Goal: Navigation & Orientation: Find specific page/section

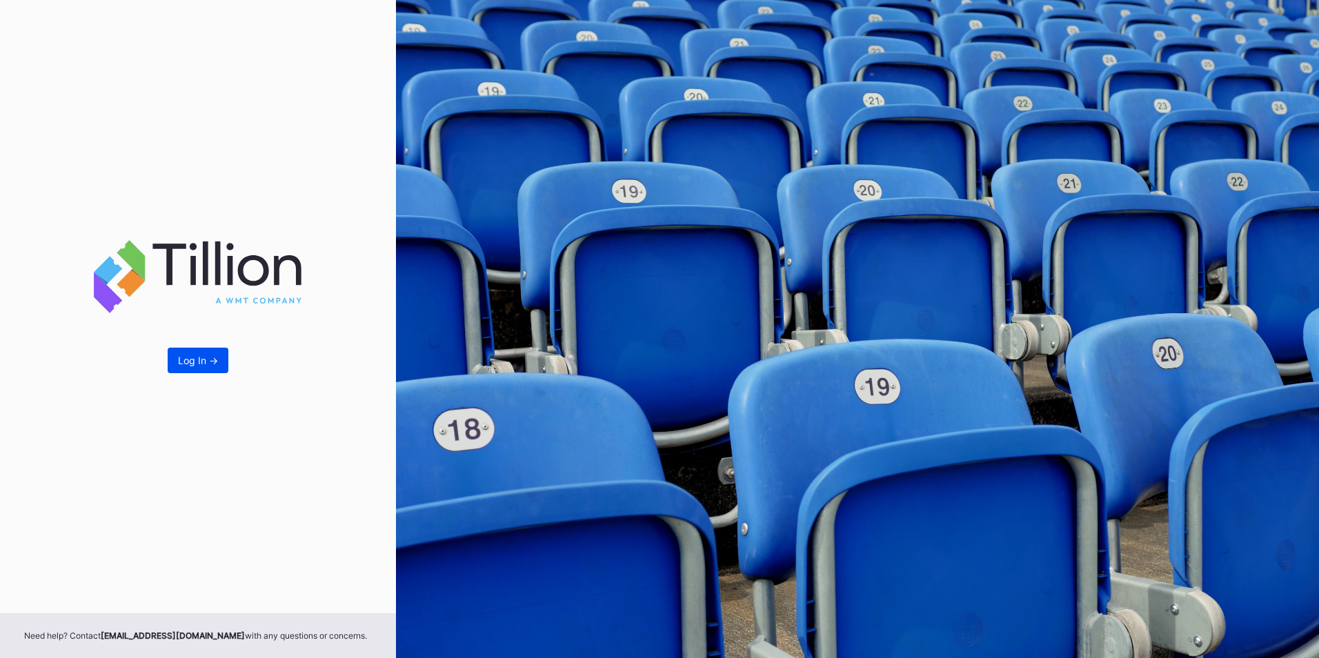
click at [195, 362] on div "Log In ->" at bounding box center [198, 361] width 40 height 12
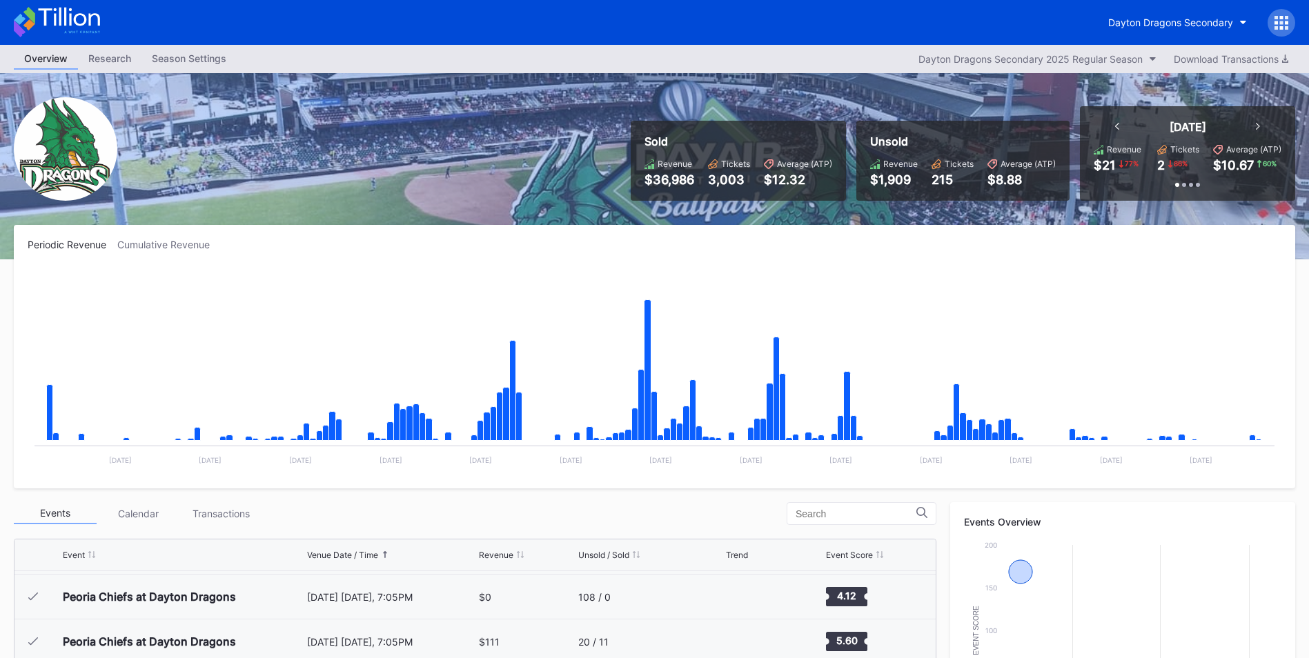
click at [1290, 18] on div at bounding box center [1281, 23] width 28 height 28
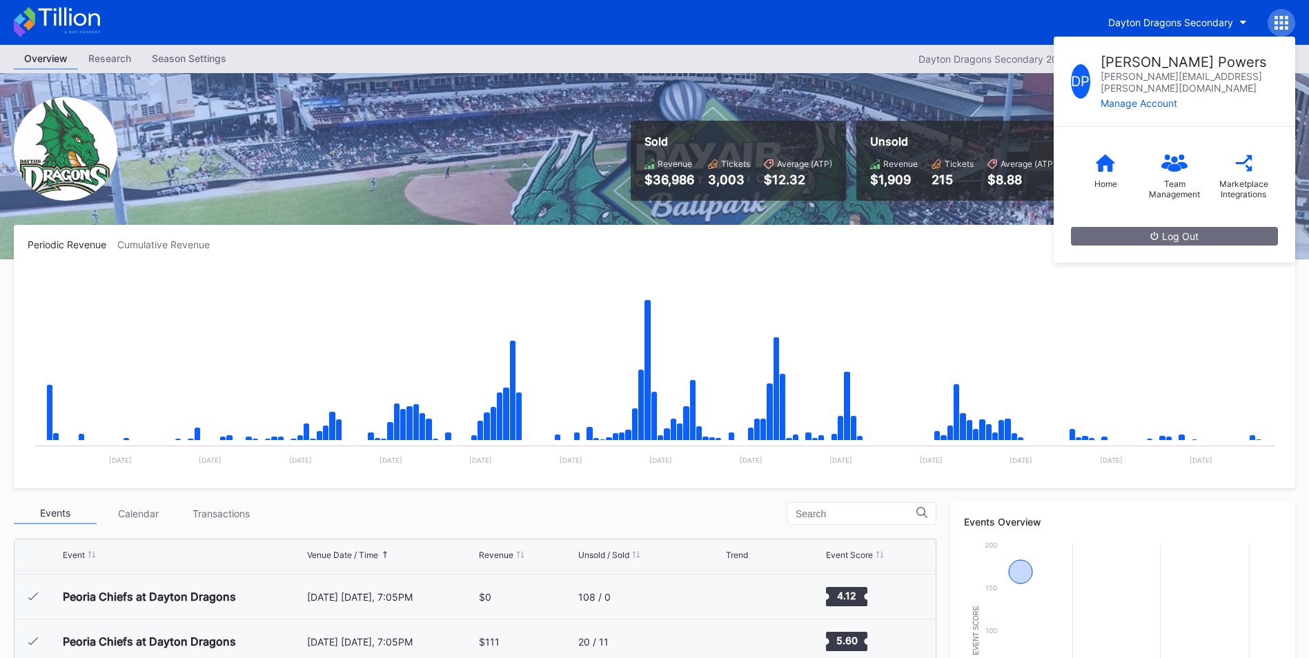
click at [1290, 18] on div "[PERSON_NAME] Powers [EMAIL_ADDRESS][PERSON_NAME][DOMAIN_NAME] Manage Account H…" at bounding box center [1281, 23] width 28 height 28
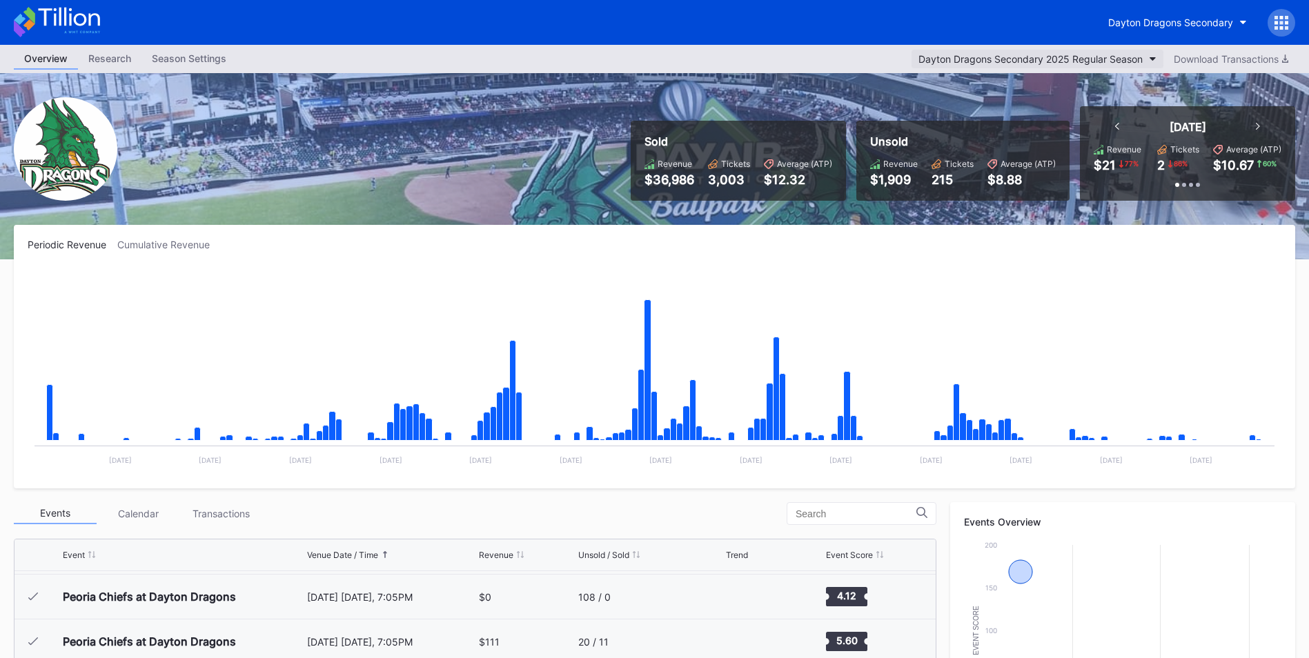
click at [1096, 63] on div "Dayton Dragons Secondary 2025 Regular Season" at bounding box center [1030, 59] width 224 height 12
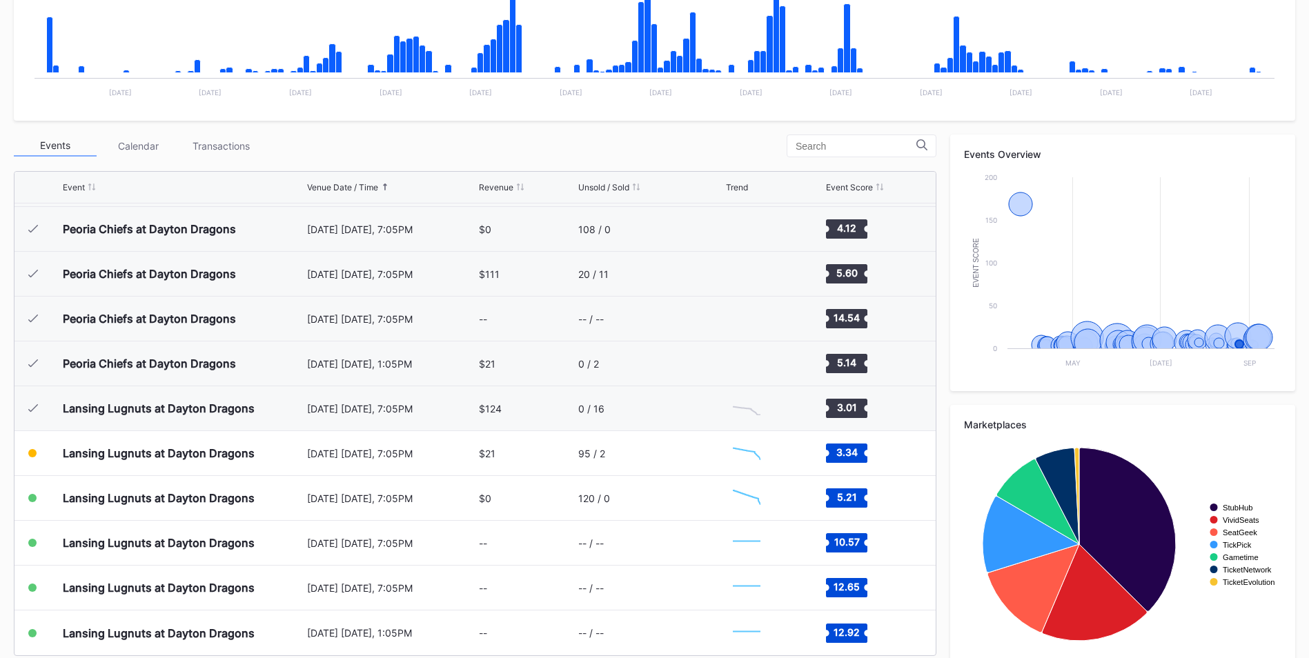
scroll to position [385, 0]
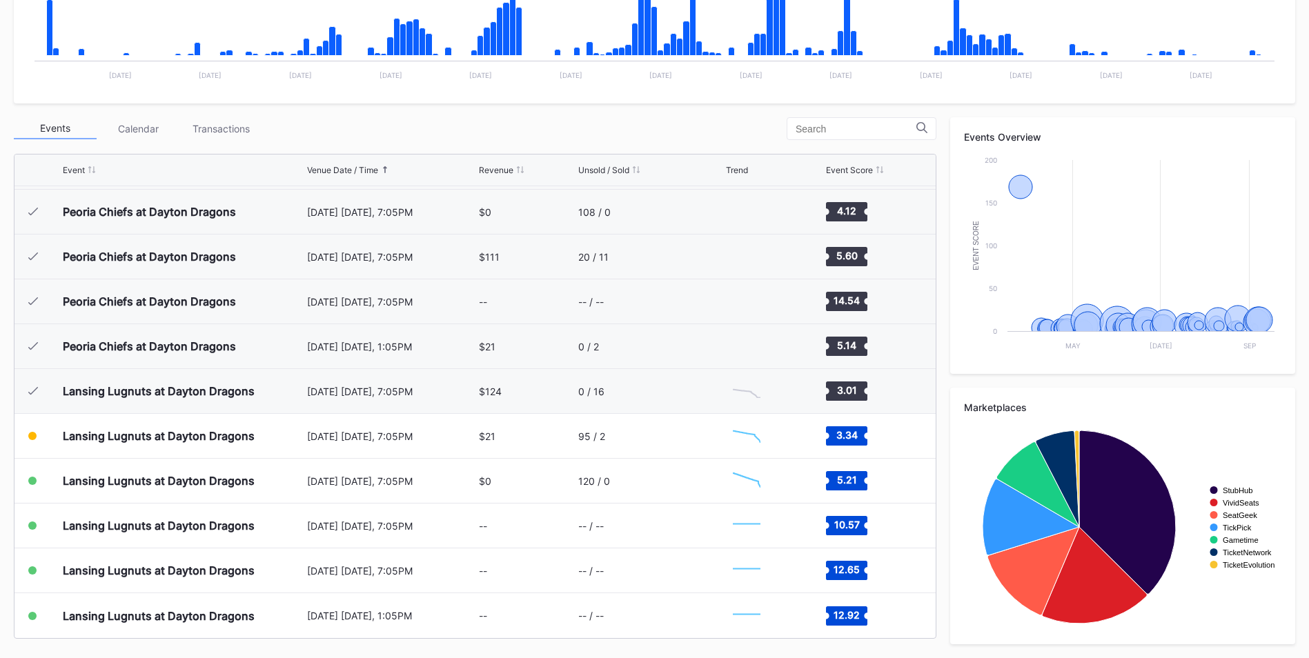
click at [231, 136] on div "Transactions" at bounding box center [220, 128] width 83 height 21
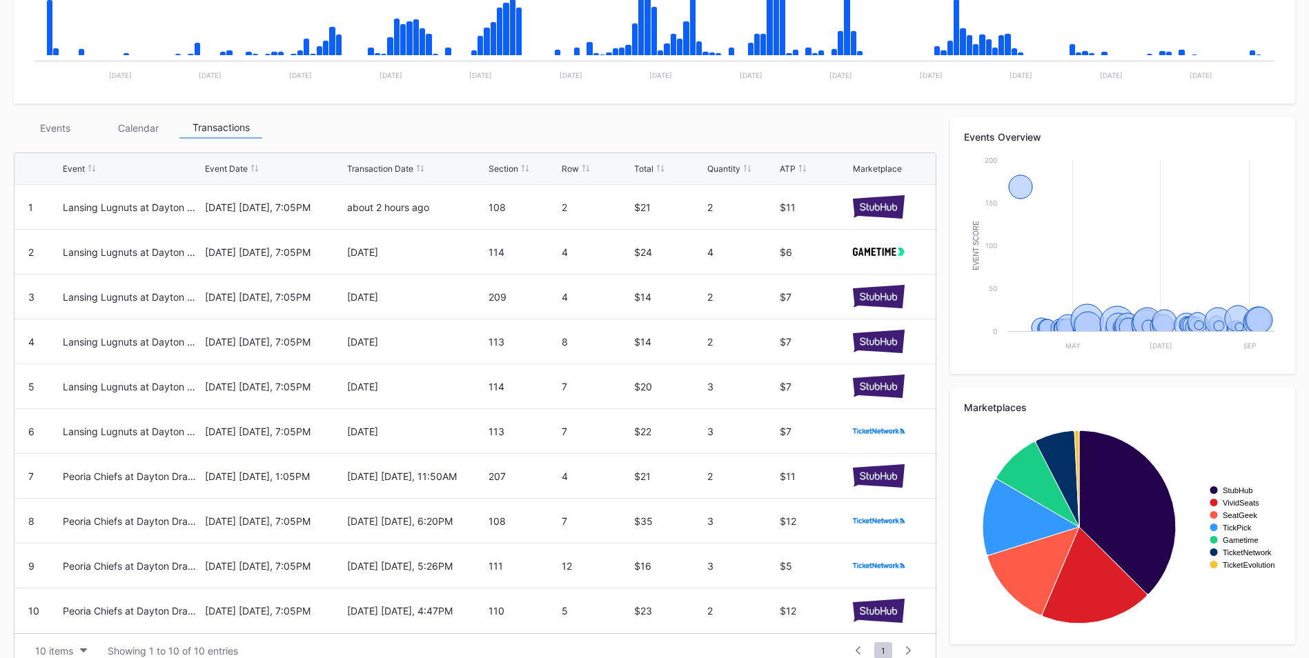
click at [149, 135] on div "Calendar" at bounding box center [138, 127] width 83 height 21
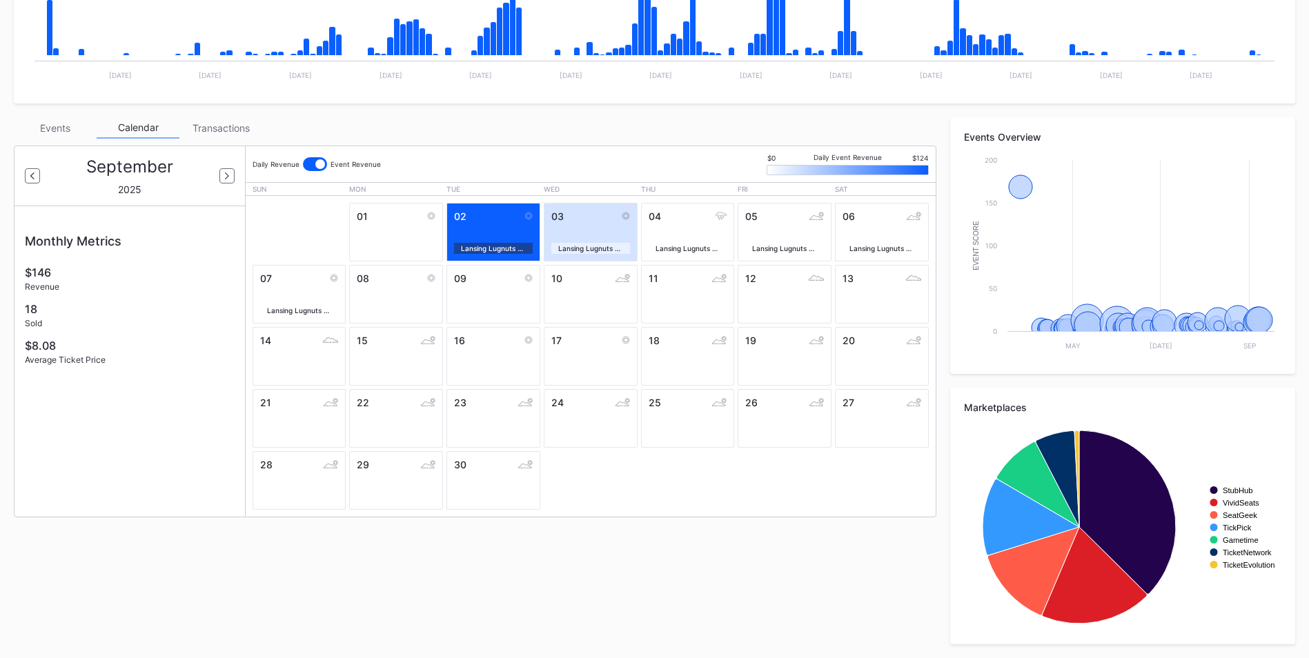
click at [58, 125] on div "Events" at bounding box center [55, 127] width 83 height 21
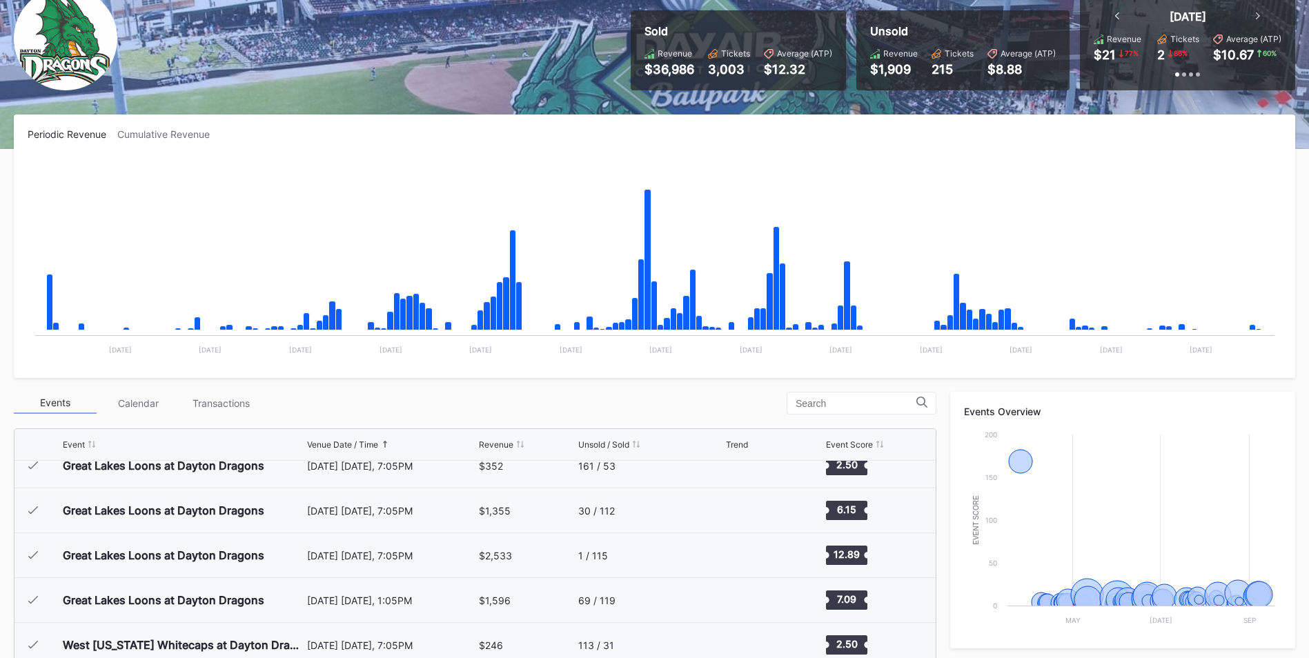
scroll to position [0, 0]
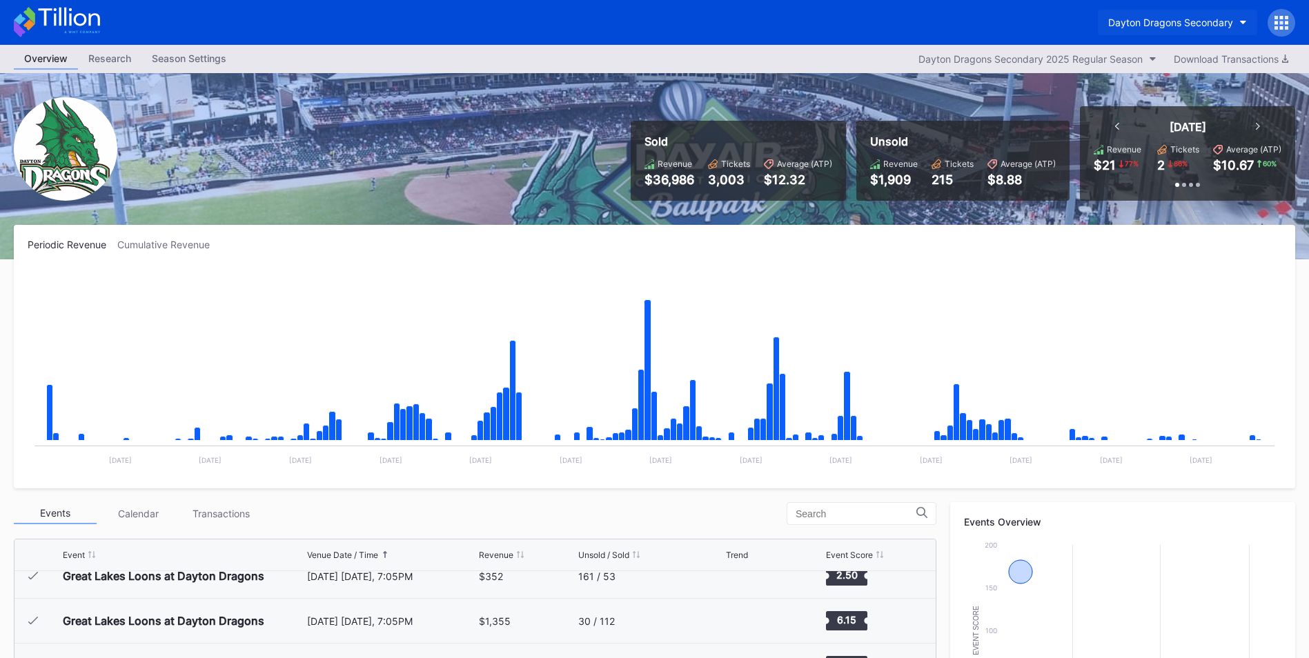
click at [1228, 23] on div "Dayton Dragons Secondary" at bounding box center [1170, 23] width 125 height 12
click at [1283, 21] on icon at bounding box center [1281, 22] width 3 height 3
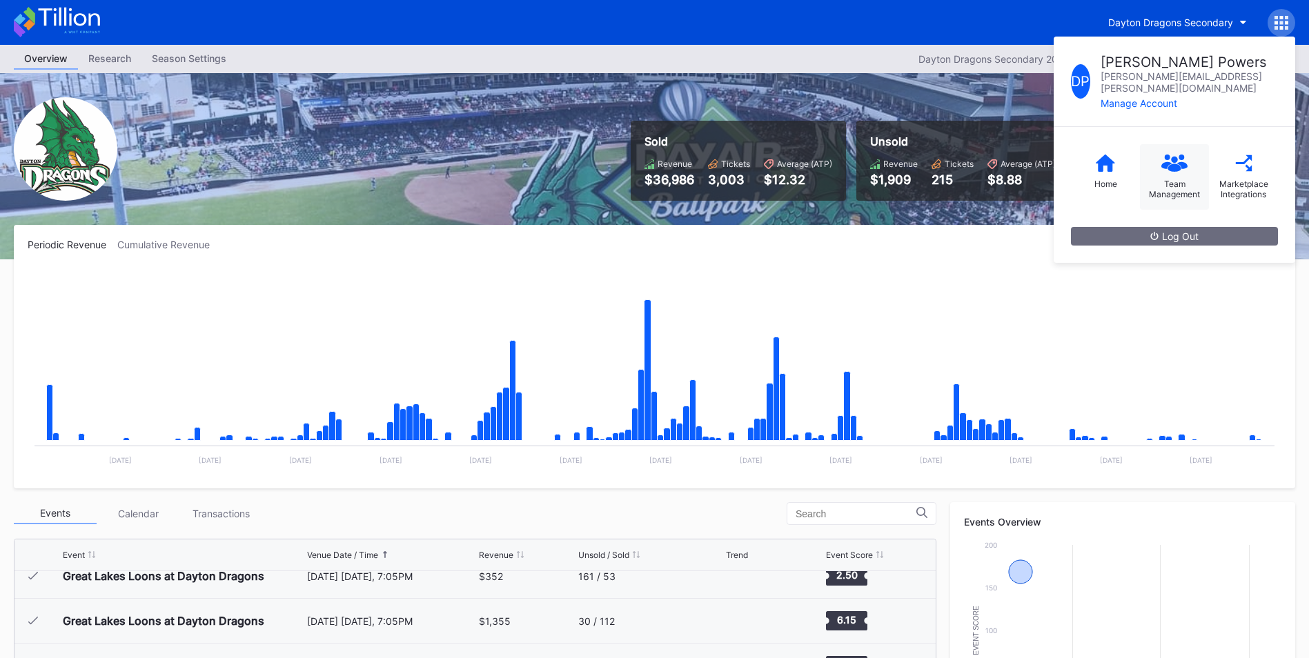
click at [1158, 161] on div "Team Management" at bounding box center [1174, 177] width 69 height 66
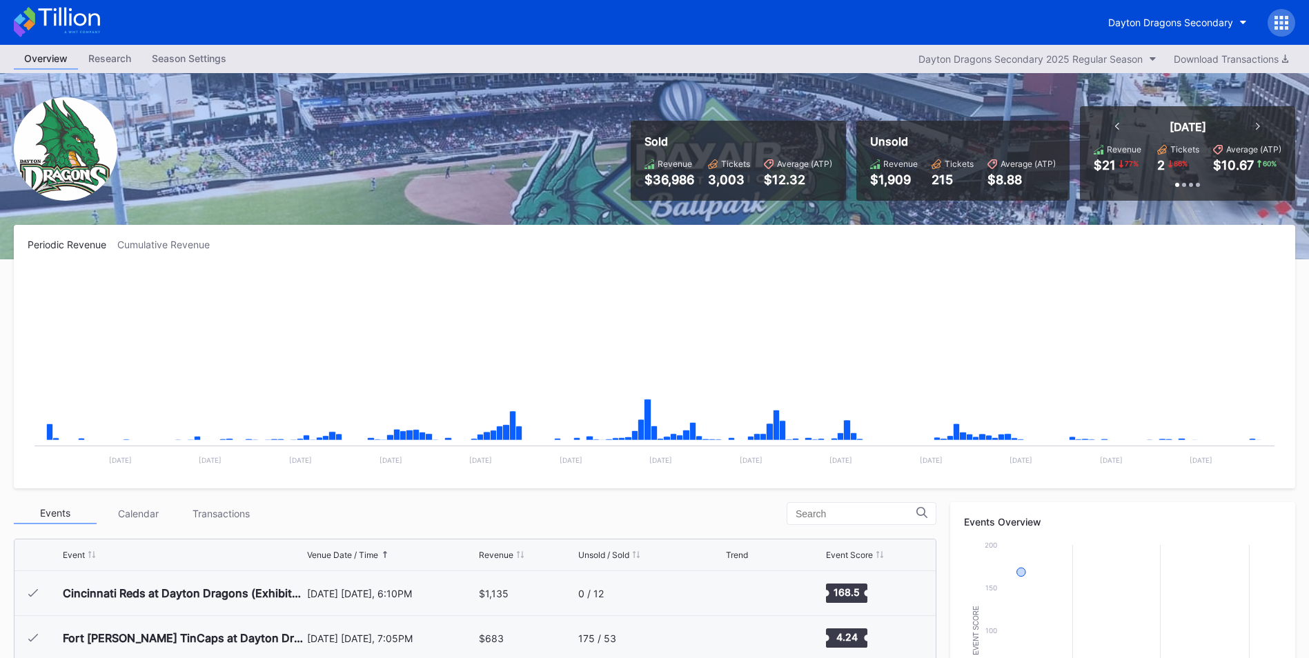
scroll to position [2553, 0]
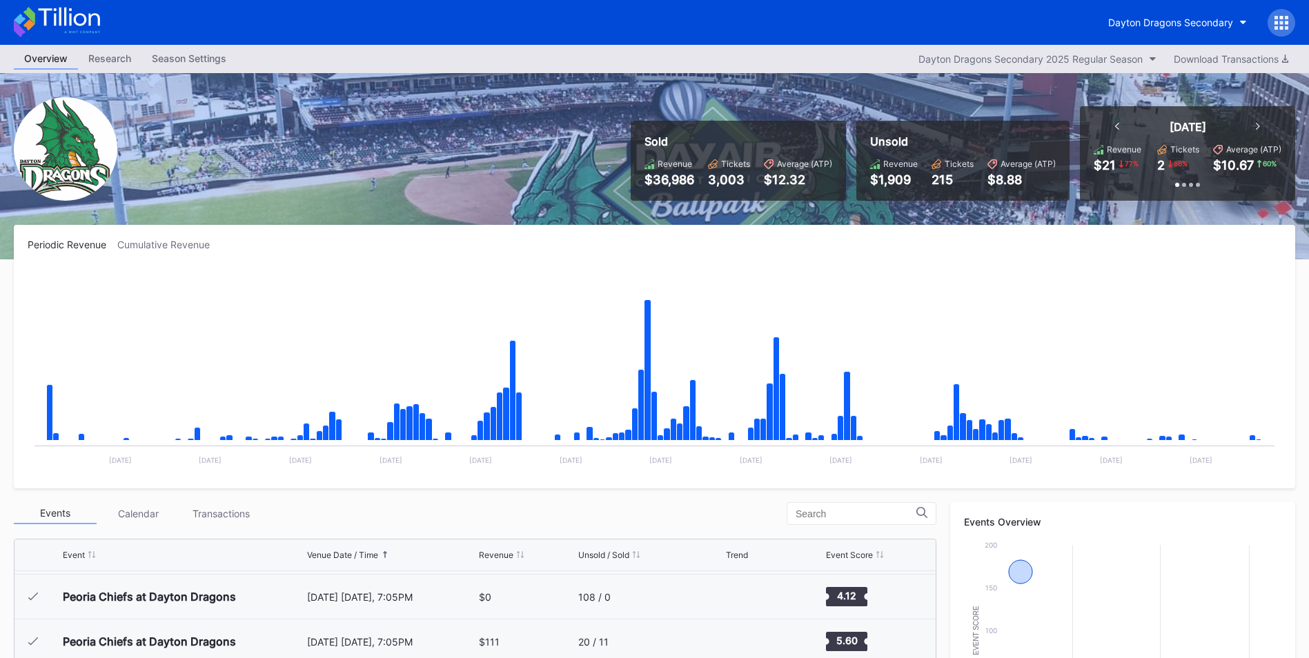
click at [177, 66] on div "Season Settings" at bounding box center [188, 58] width 95 height 20
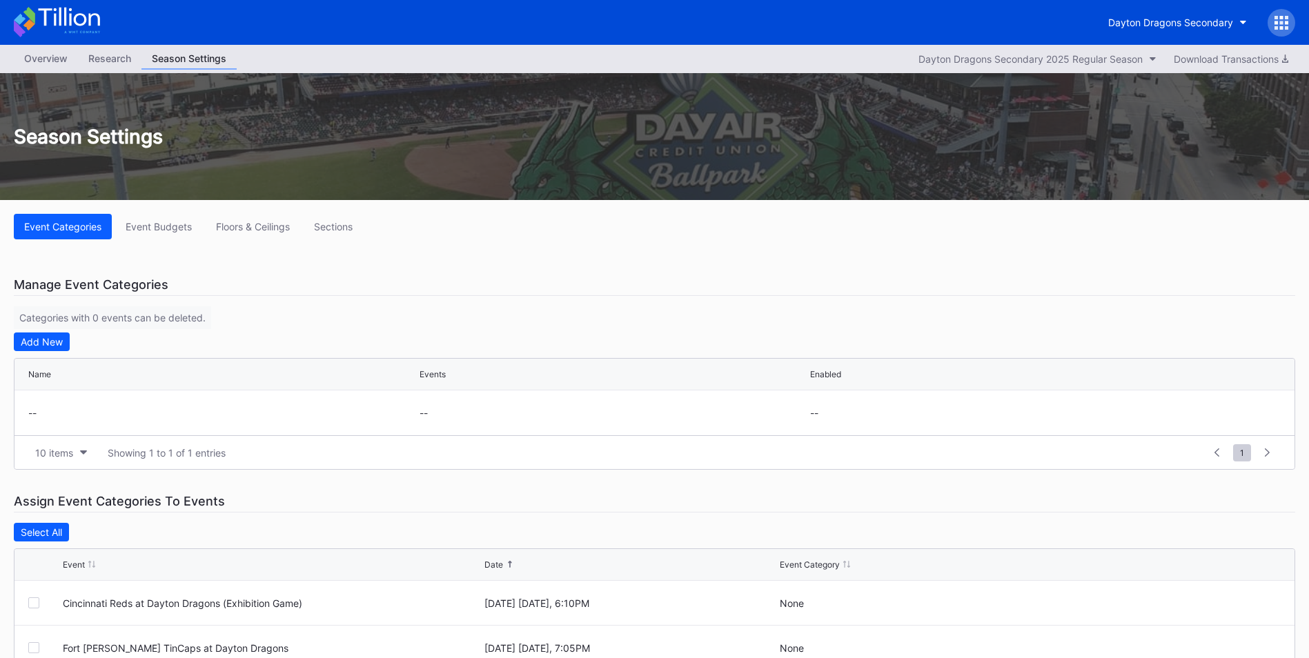
click at [123, 59] on div "Research" at bounding box center [109, 58] width 63 height 20
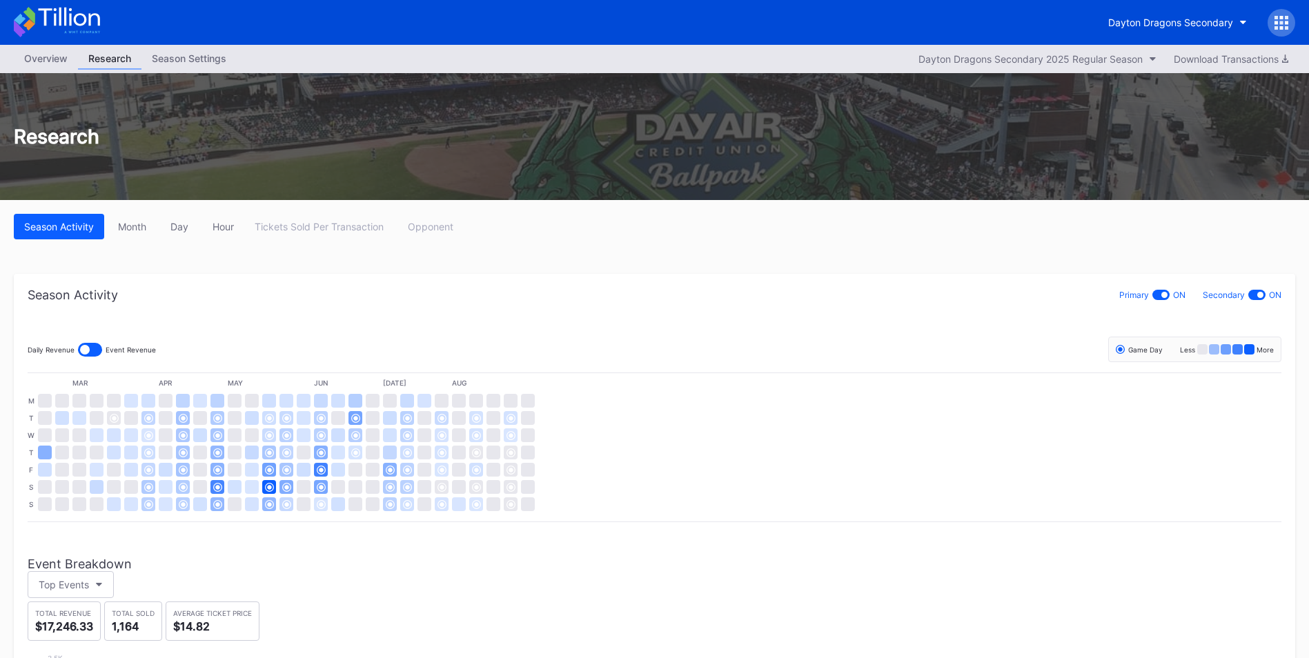
click at [41, 55] on div "Overview" at bounding box center [46, 58] width 64 height 20
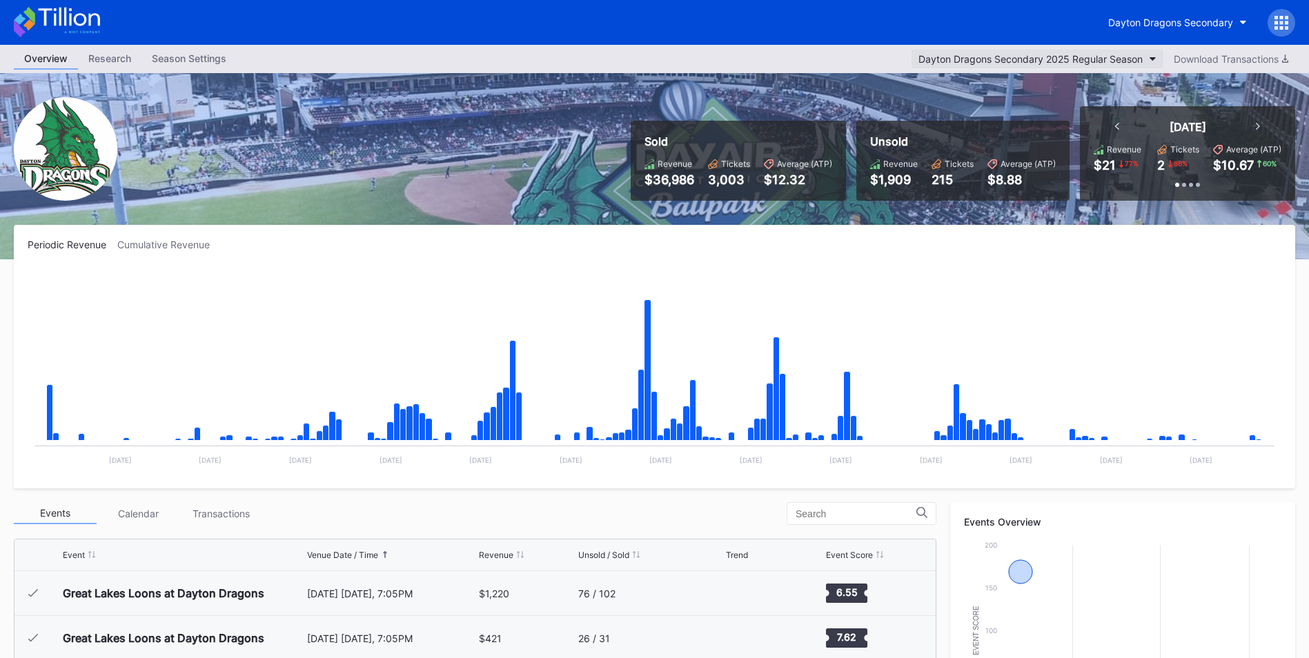
click at [1047, 56] on div "Dayton Dragons Secondary 2025 Regular Season" at bounding box center [1030, 59] width 224 height 12
click at [1246, 56] on div "Download Transactions" at bounding box center [1231, 59] width 115 height 12
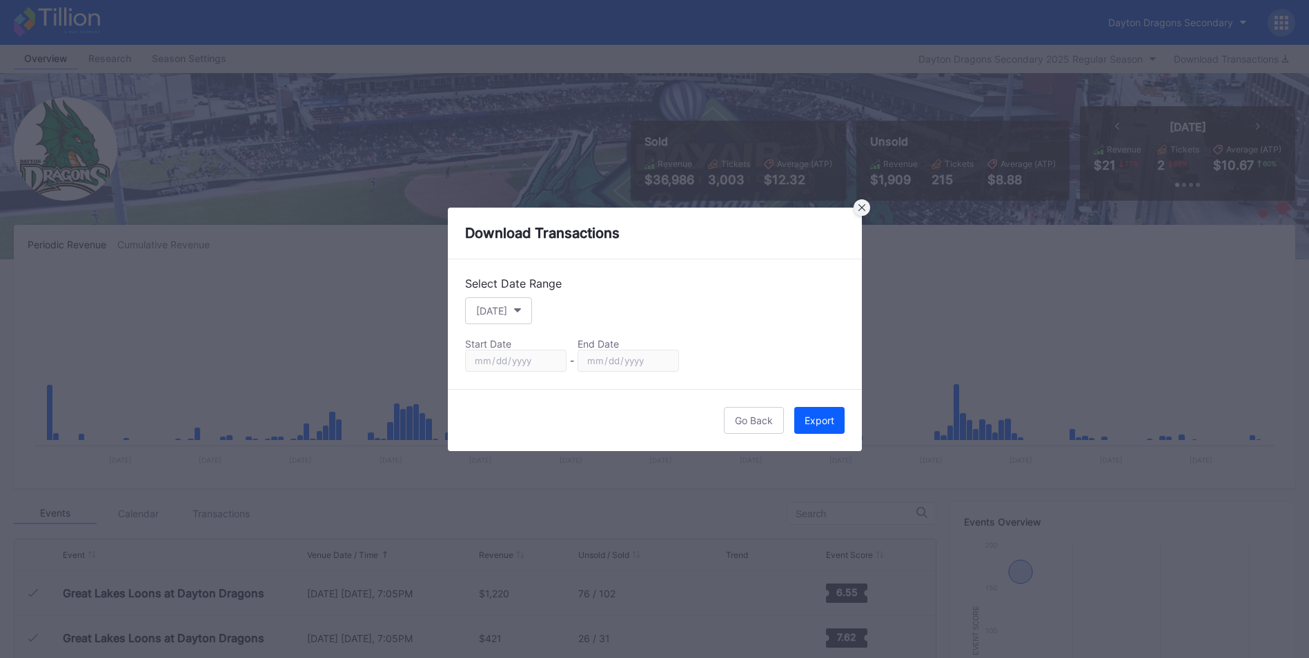
click at [864, 206] on icon at bounding box center [861, 207] width 7 height 7
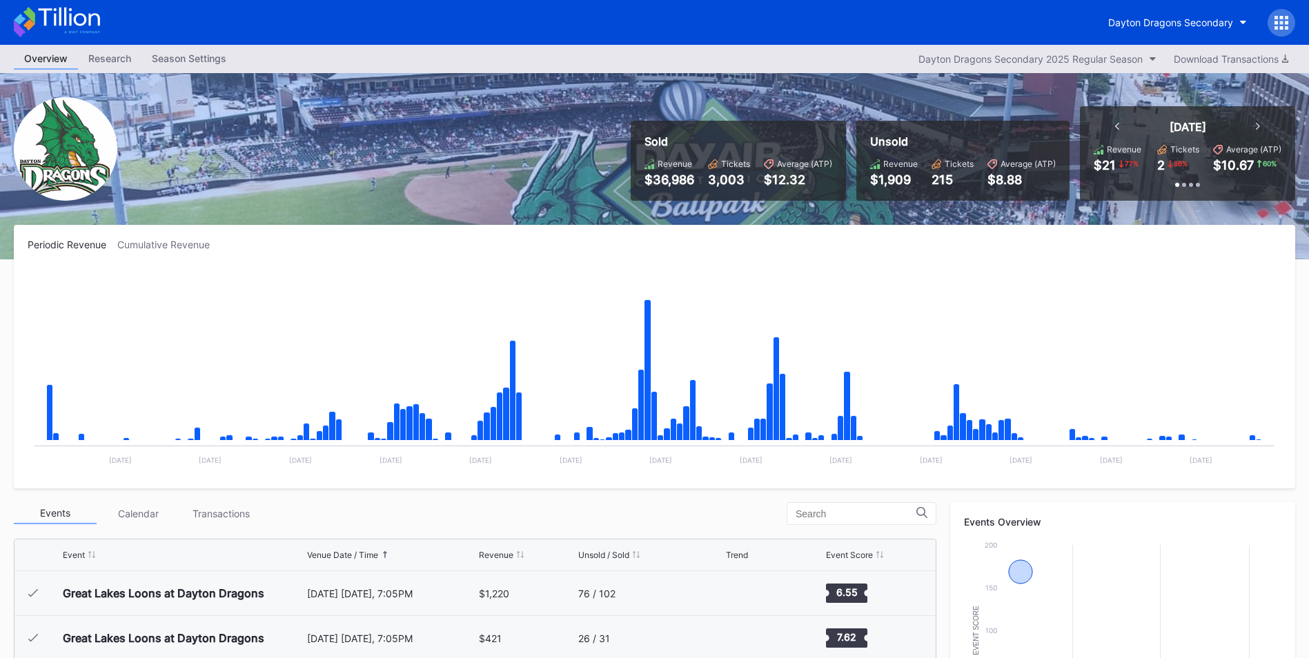
click at [1275, 25] on icon at bounding box center [1281, 23] width 14 height 14
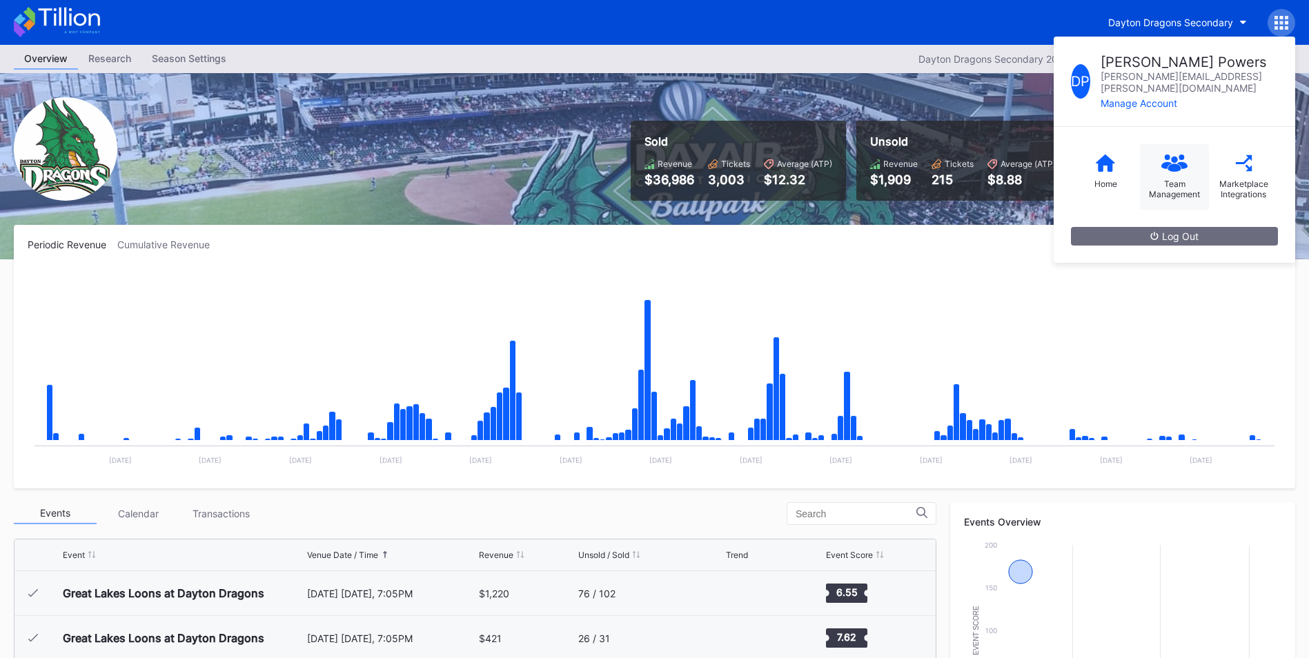
click at [1170, 179] on div "Team Management" at bounding box center [1174, 189] width 55 height 21
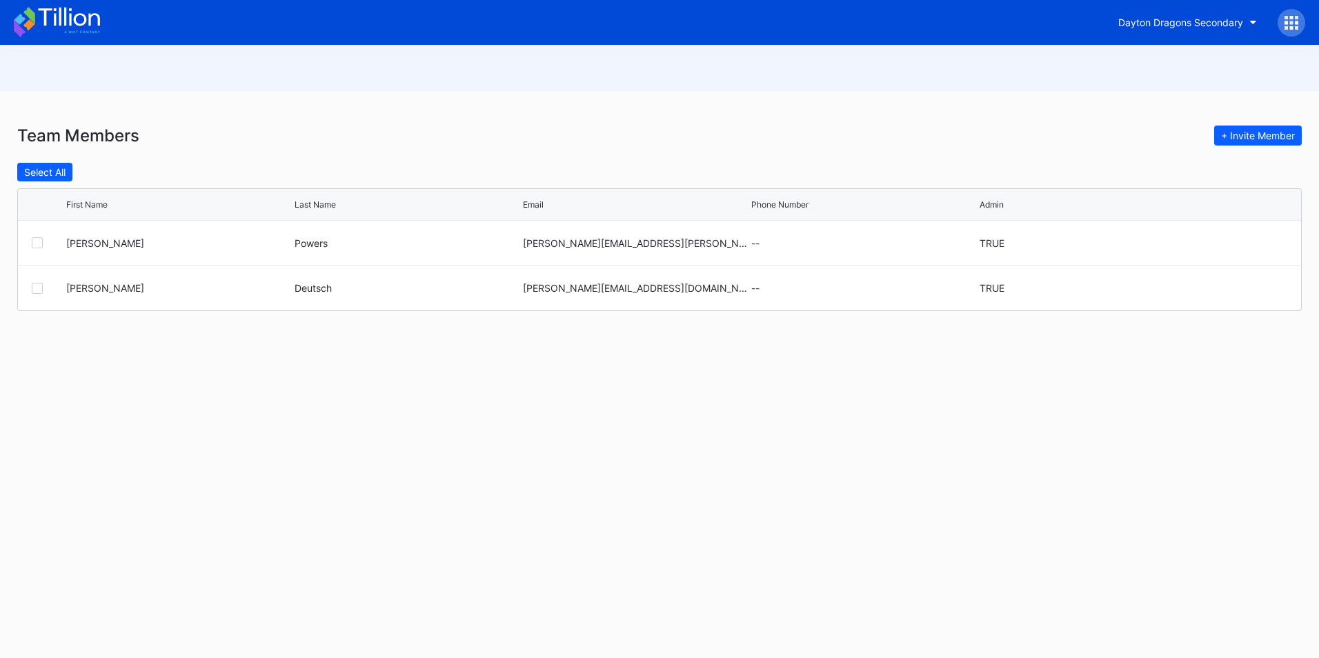
click at [1170, 173] on div "Select All" at bounding box center [659, 172] width 1285 height 19
click at [981, 152] on div "Team Members + Invite Member Select All First Name Last Name Email Phone Number…" at bounding box center [659, 209] width 1319 height 237
click at [1291, 39] on div "Dayton Dragons Secondary" at bounding box center [659, 22] width 1319 height 45
click at [1291, 37] on div "Dayton Dragons Secondary" at bounding box center [659, 22] width 1319 height 45
click at [1291, 24] on icon at bounding box center [1291, 22] width 3 height 3
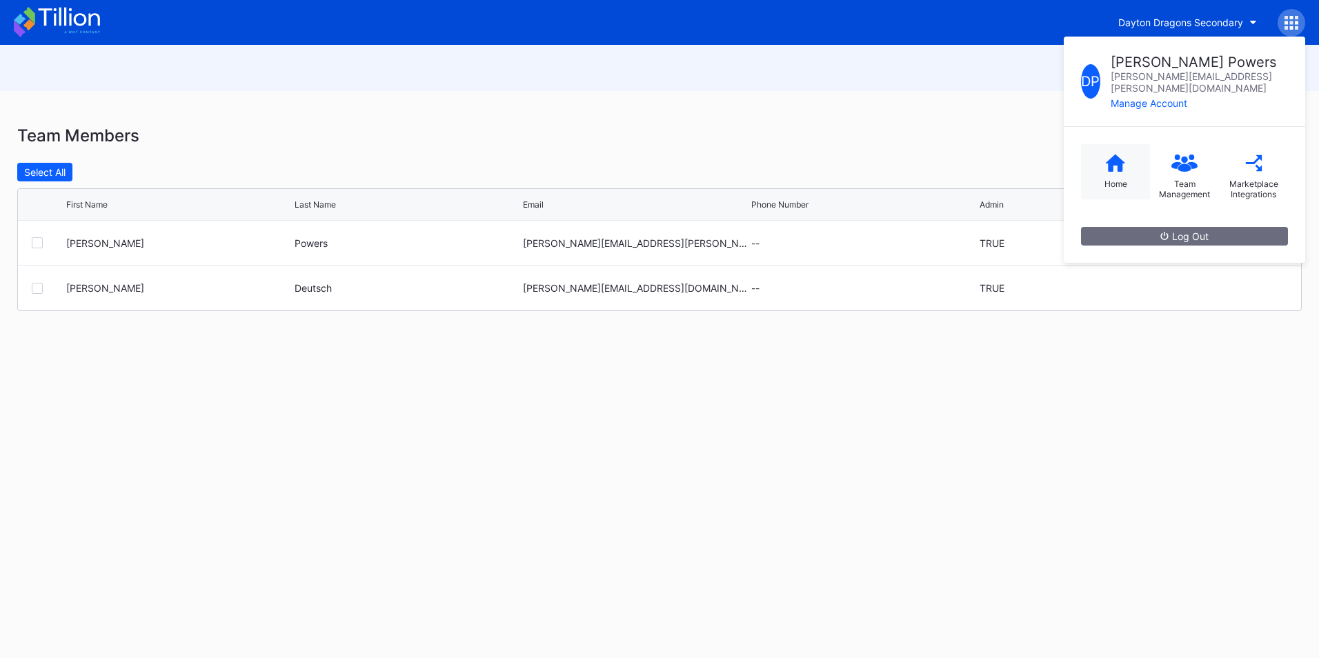
click at [1127, 166] on div "Home" at bounding box center [1115, 171] width 69 height 55
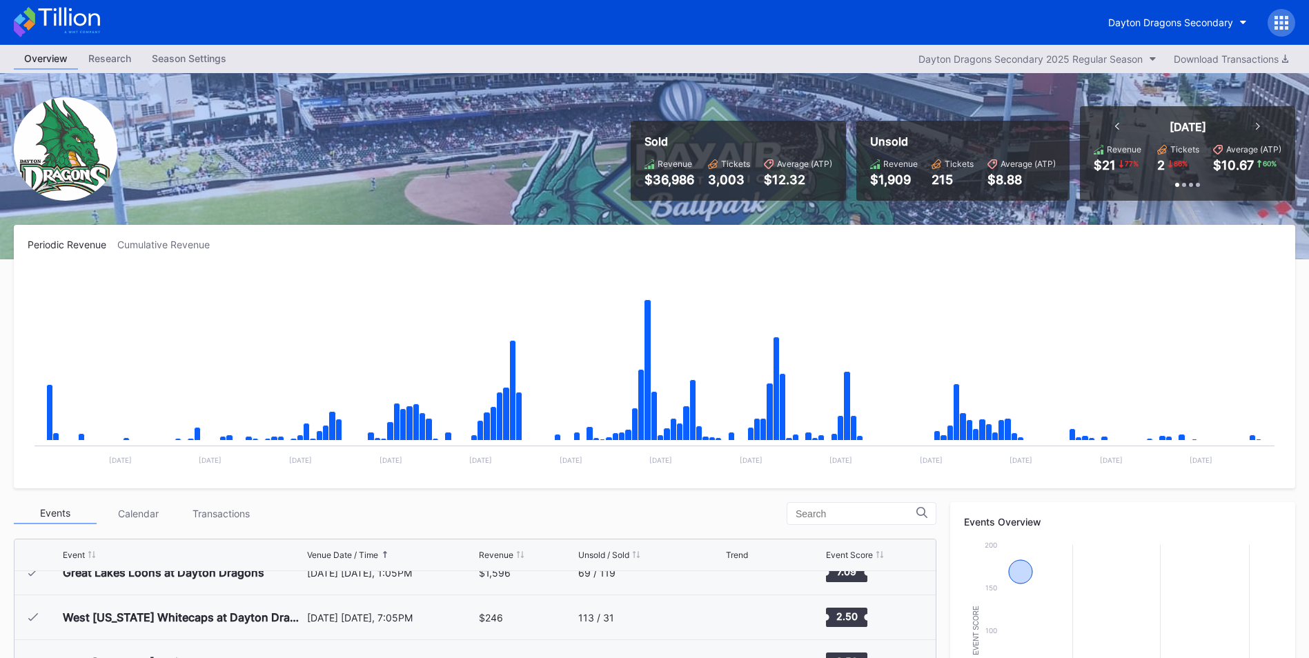
click at [170, 55] on div "Season Settings" at bounding box center [188, 58] width 95 height 20
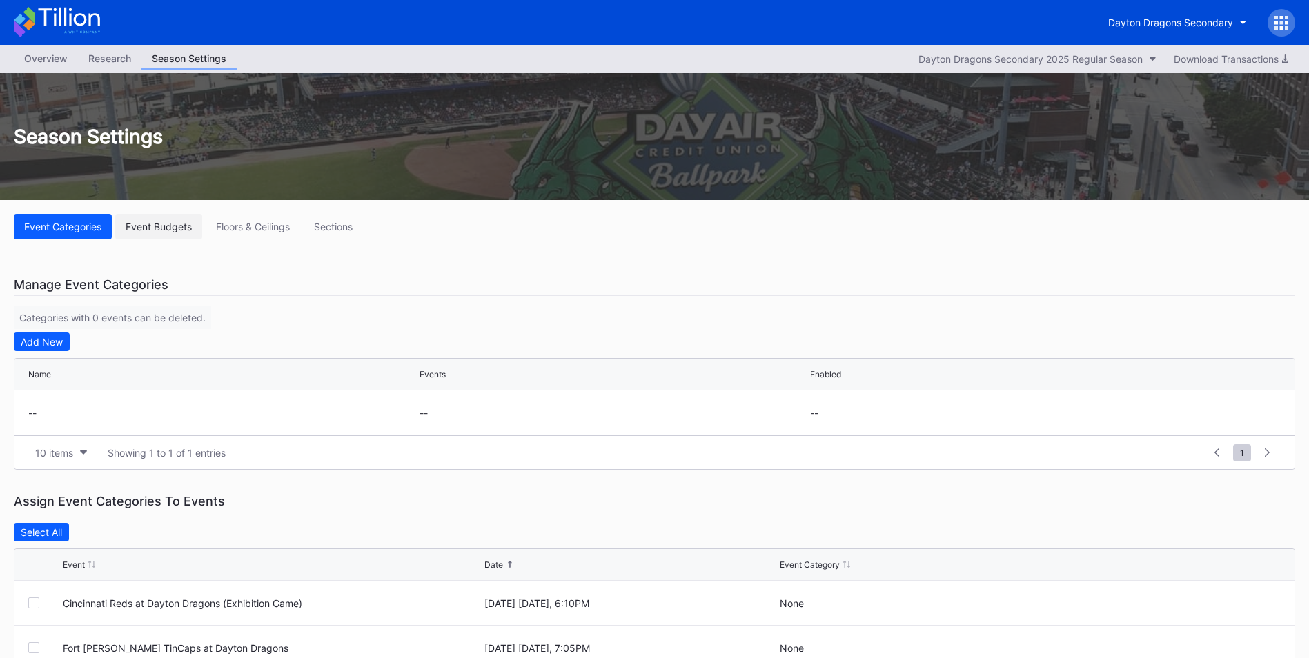
click at [162, 224] on div "Event Budgets" at bounding box center [159, 227] width 66 height 12
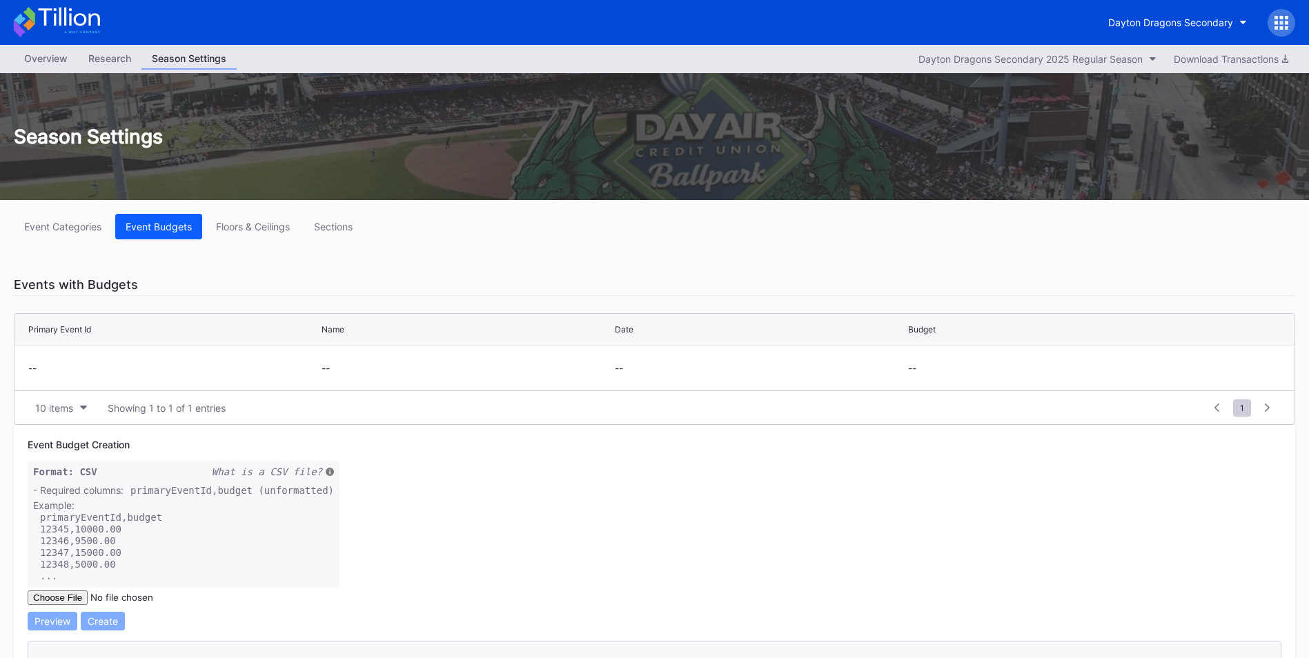
click at [59, 63] on div "Overview" at bounding box center [46, 58] width 64 height 20
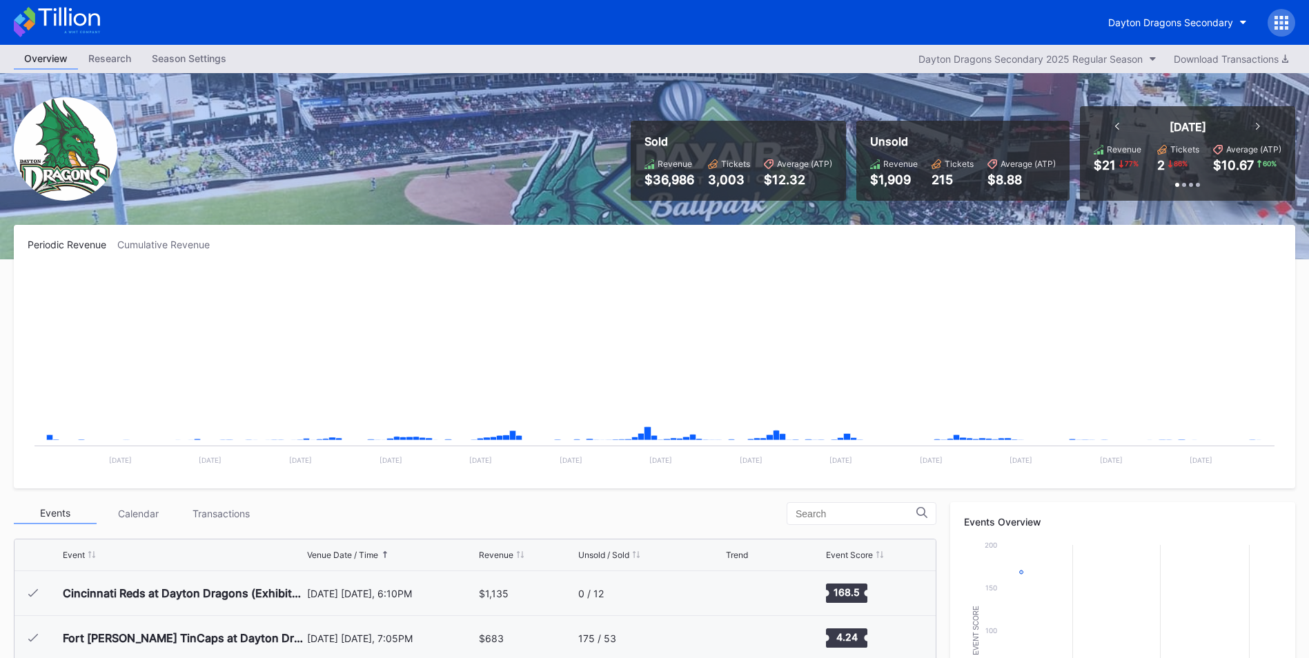
click at [107, 63] on div "Research" at bounding box center [109, 58] width 63 height 20
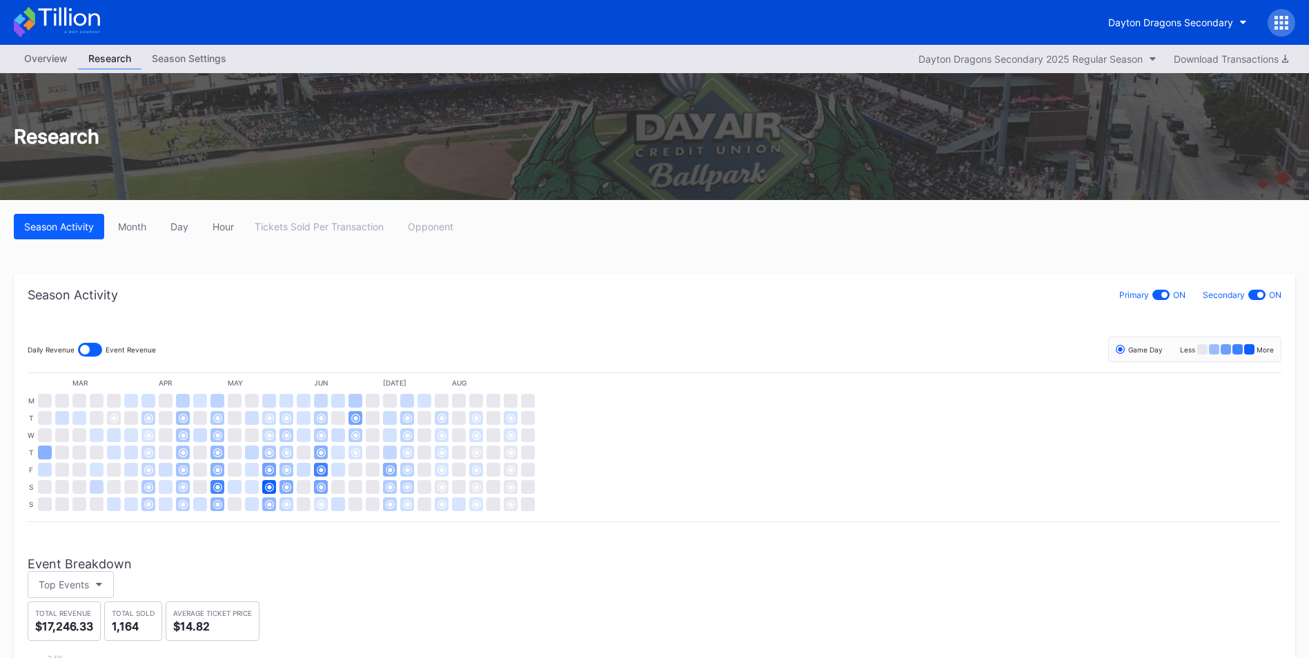
click at [38, 55] on div "Overview" at bounding box center [46, 58] width 64 height 20
